Goal: Use online tool/utility: Utilize a website feature to perform a specific function

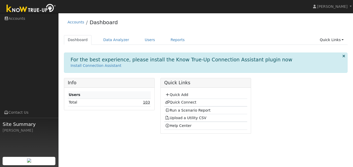
click at [145, 104] on link "103" at bounding box center [146, 102] width 7 height 4
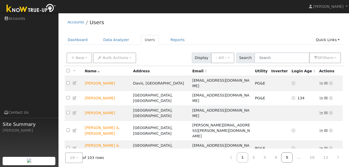
click at [293, 157] on link "5" at bounding box center [286, 157] width 11 height 10
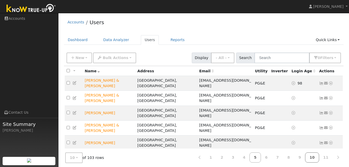
click at [318, 156] on link "10" at bounding box center [312, 157] width 14 height 10
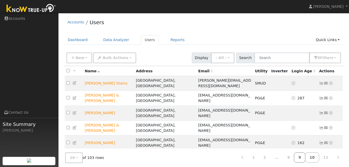
click at [303, 158] on link "9" at bounding box center [299, 157] width 11 height 10
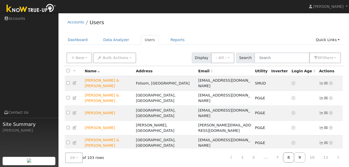
click at [294, 157] on link "8" at bounding box center [288, 157] width 11 height 10
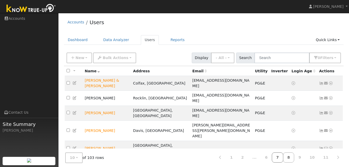
click at [283, 158] on link "7" at bounding box center [277, 157] width 11 height 10
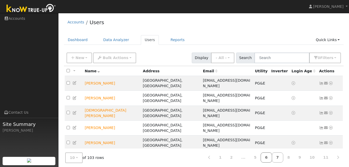
click at [272, 157] on link "6" at bounding box center [266, 157] width 11 height 10
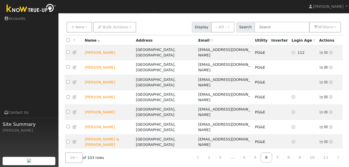
scroll to position [34, 0]
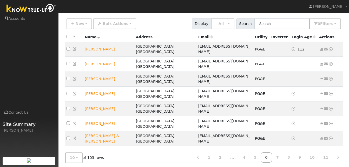
click at [331, 166] on icon at bounding box center [331, 168] width 5 height 4
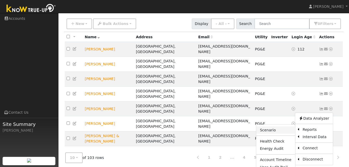
click at [275, 126] on link "Scenario" at bounding box center [275, 129] width 39 height 7
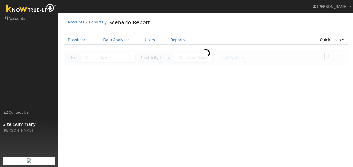
type input "[PERSON_NAME]"
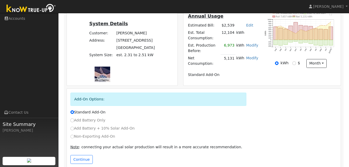
scroll to position [116, 0]
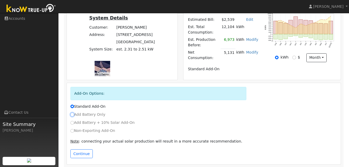
click at [72, 113] on input "Add Battery Only" at bounding box center [72, 115] width 4 height 4
radio input "true"
radio input "false"
click at [81, 152] on button "Continue" at bounding box center [81, 153] width 22 height 9
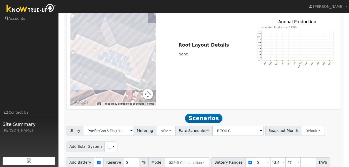
scroll to position [394, 0]
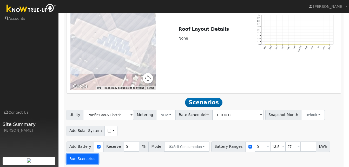
click at [78, 156] on button "Run Scenarios" at bounding box center [83, 159] width 32 height 10
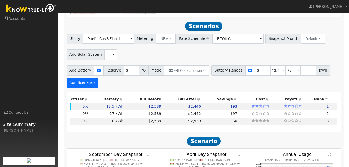
scroll to position [474, 0]
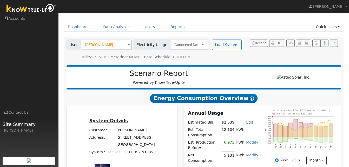
scroll to position [0, 0]
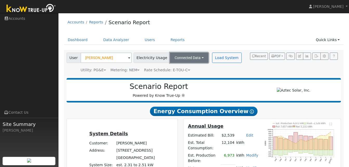
click at [195, 57] on button "Connected Data" at bounding box center [189, 58] width 38 height 10
click at [147, 41] on link "Users" at bounding box center [150, 40] width 18 height 10
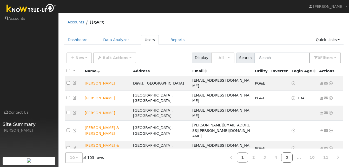
click at [293, 157] on link "5" at bounding box center [286, 157] width 11 height 10
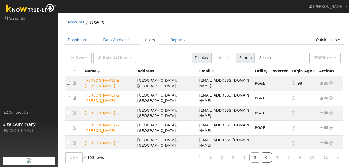
click at [272, 158] on link "6" at bounding box center [266, 157] width 11 height 10
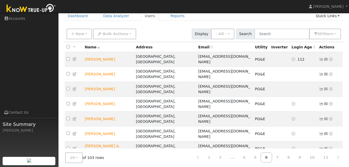
scroll to position [28, 0]
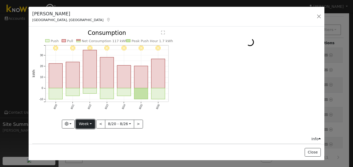
click at [92, 122] on button "Week" at bounding box center [85, 124] width 19 height 9
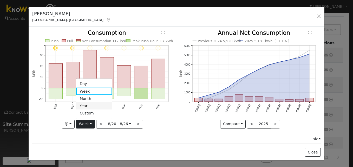
click at [85, 103] on link "Year" at bounding box center [94, 105] width 36 height 7
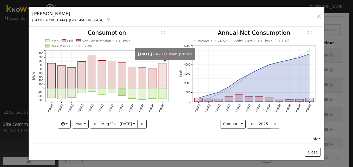
click at [160, 76] on rect "onclick=""" at bounding box center [162, 75] width 8 height 25
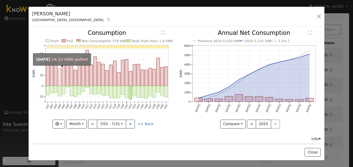
click at [59, 81] on rect "onclick=""" at bounding box center [59, 77] width 3 height 17
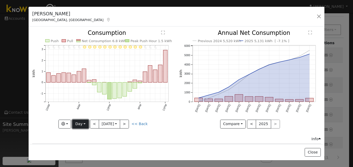
click at [85, 121] on button "Day" at bounding box center [80, 124] width 16 height 9
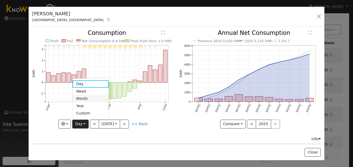
click at [82, 97] on link "Month" at bounding box center [91, 98] width 36 height 7
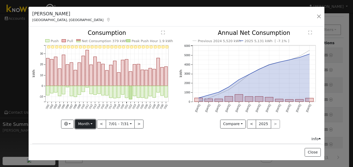
click at [92, 122] on button "Month" at bounding box center [85, 124] width 21 height 9
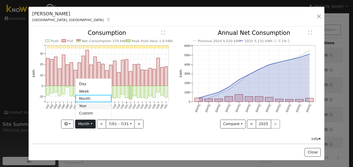
click at [83, 104] on link "Year" at bounding box center [93, 105] width 36 height 7
type input "2024-08-01"
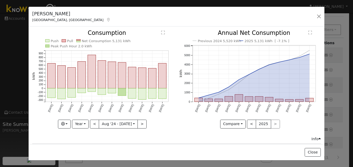
click at [83, 104] on icon "Push Pull Net Consumption 5,131 kWh Peak Push Hour 2.0 kWh Aug '24 Sep '24 Oct …" at bounding box center [102, 79] width 141 height 98
click at [319, 17] on button "button" at bounding box center [318, 16] width 7 height 7
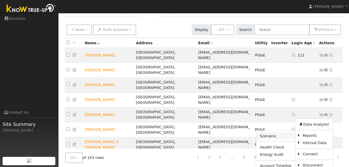
click at [273, 132] on link "Scenario" at bounding box center [275, 135] width 39 height 7
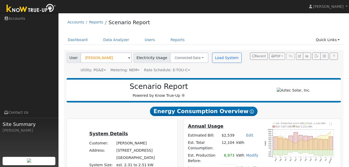
click at [323, 122] on div "Annual Usage Estimated Bill: $2,539 Edit Estimated Bill $ Annual Est. Total Con…" at bounding box center [263, 157] width 158 height 77
click at [326, 116] on h2 "Energy Consumption Overview Show Help" at bounding box center [204, 111] width 275 height 10
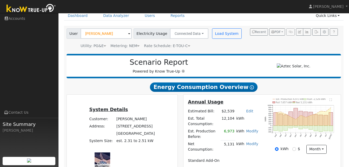
scroll to position [26, 0]
